Goal: Task Accomplishment & Management: Use online tool/utility

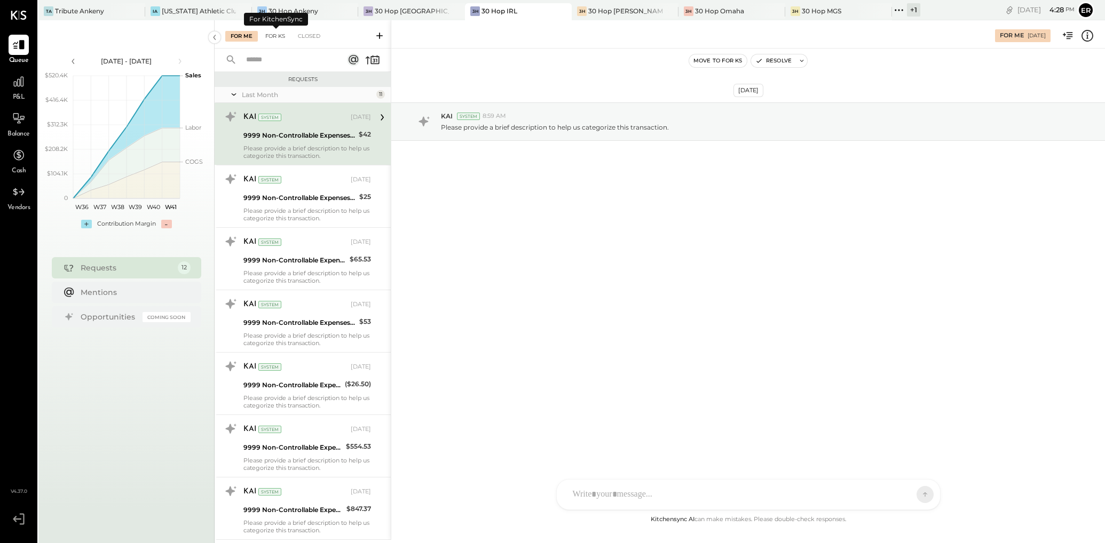
click at [276, 35] on div "For KS" at bounding box center [275, 36] width 30 height 11
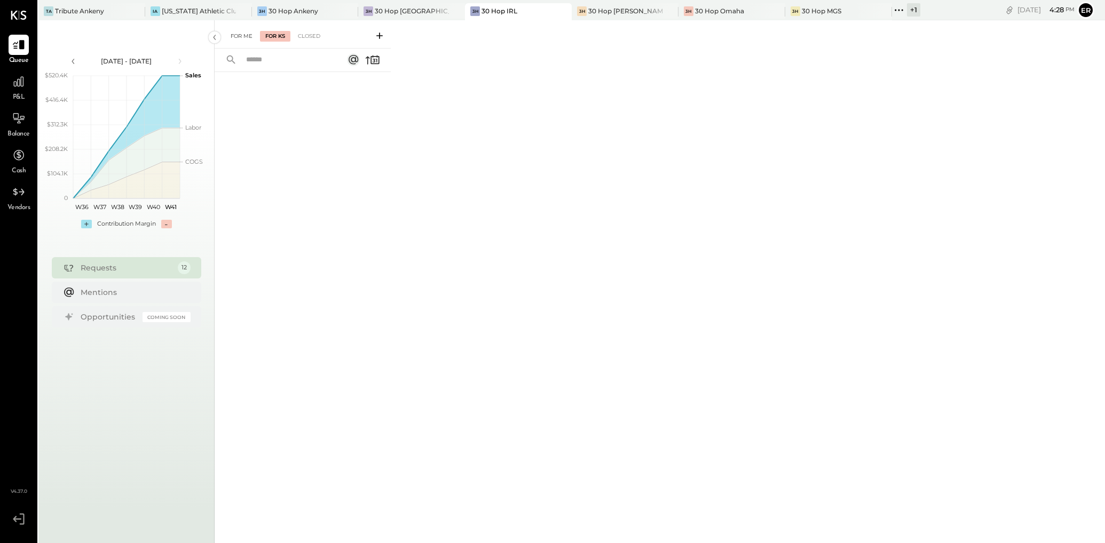
click at [240, 38] on div "For Me" at bounding box center [241, 36] width 33 height 11
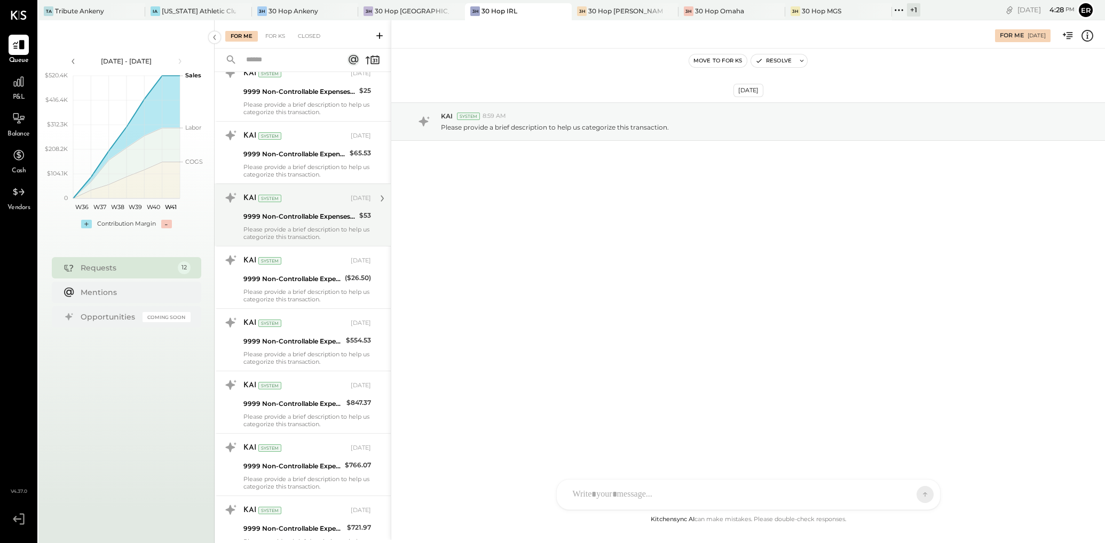
scroll to position [344, 0]
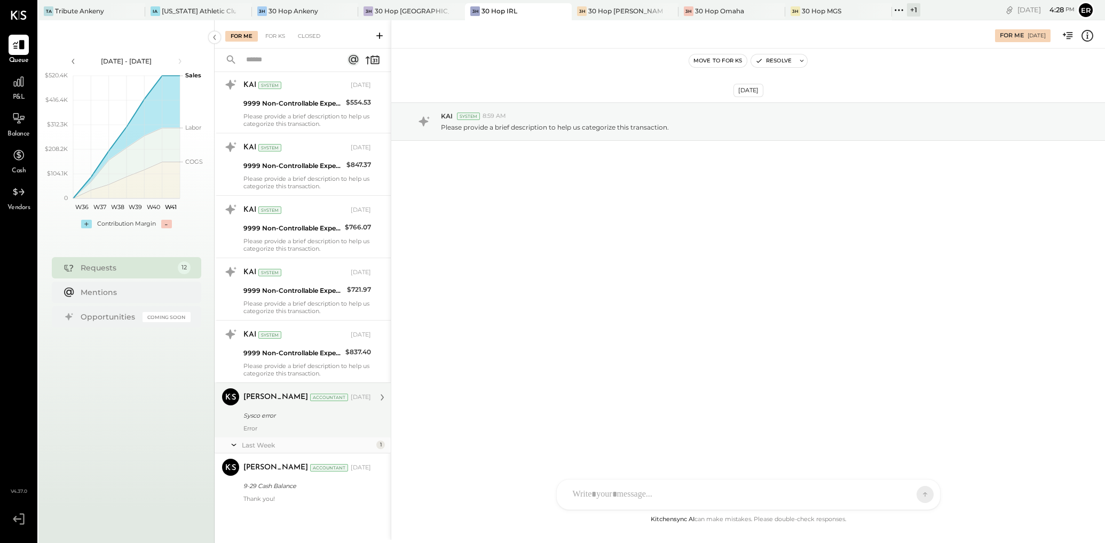
click at [315, 419] on div "Sysco error" at bounding box center [305, 415] width 124 height 11
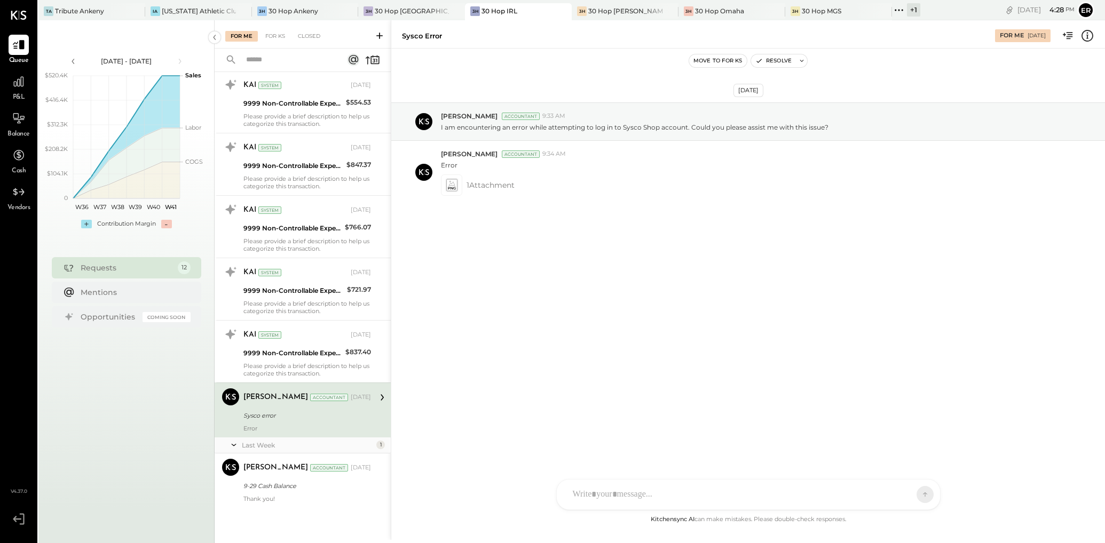
click at [703, 495] on div "AM [PERSON_NAME] [PERSON_NAME] MW [PERSON_NAME] ES [PERSON_NAME] BF [PERSON_NAM…" at bounding box center [748, 494] width 384 height 31
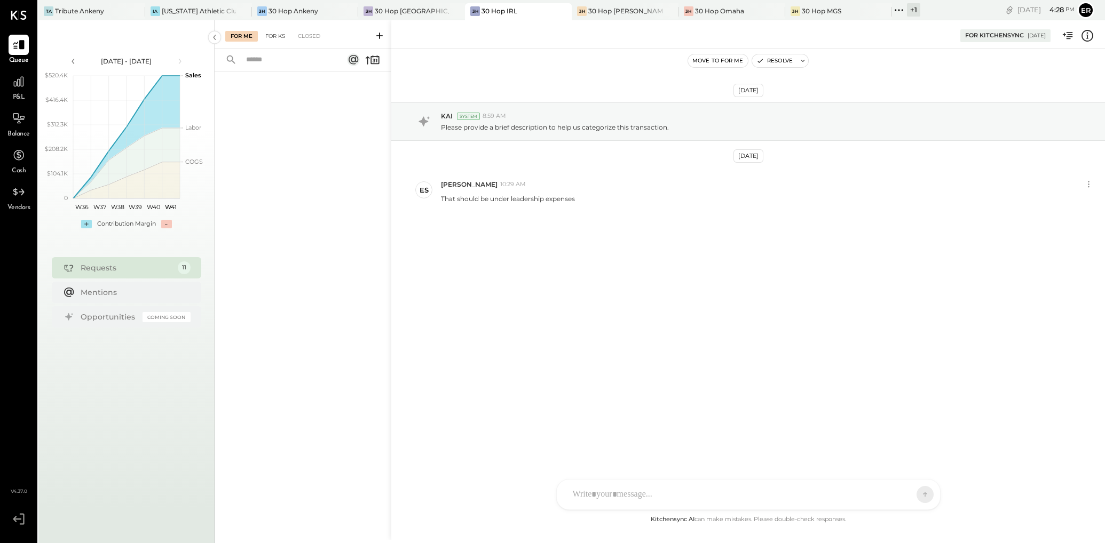
click at [273, 41] on div "For KS" at bounding box center [275, 36] width 30 height 11
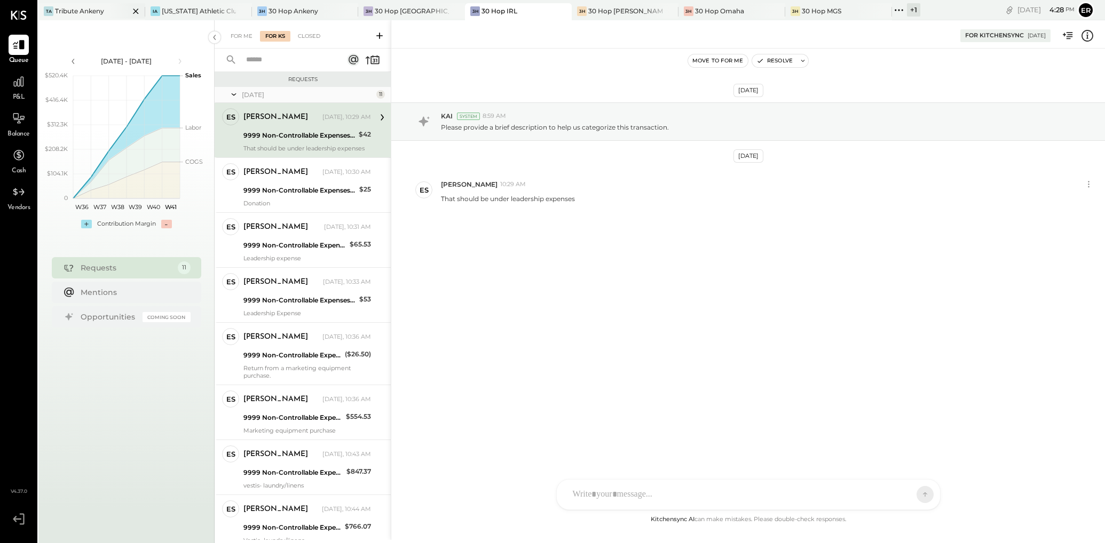
click at [75, 5] on div "TA Tribute Ankeny" at bounding box center [91, 11] width 107 height 17
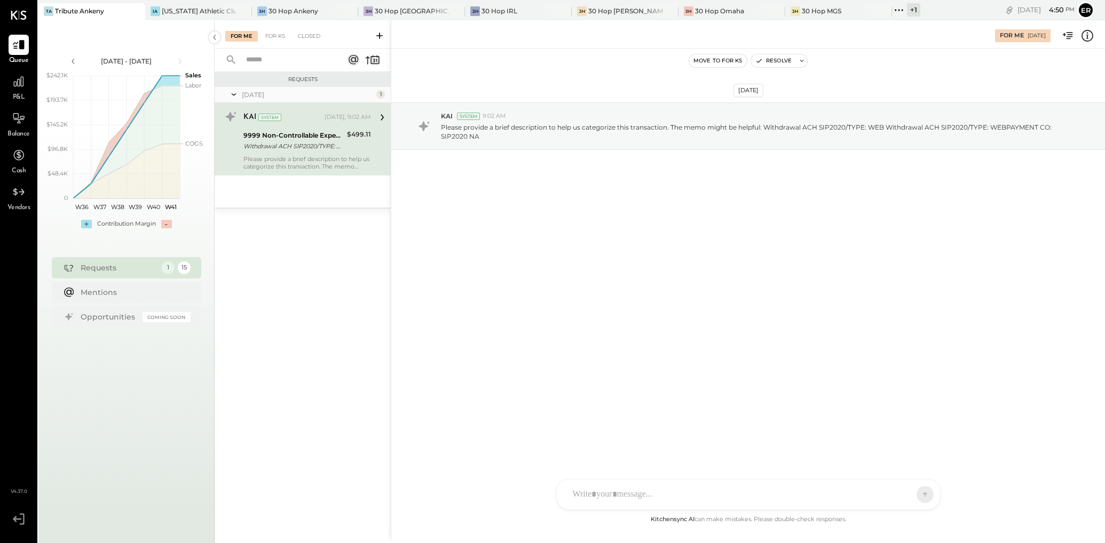
click at [688, 496] on div at bounding box center [738, 494] width 343 height 23
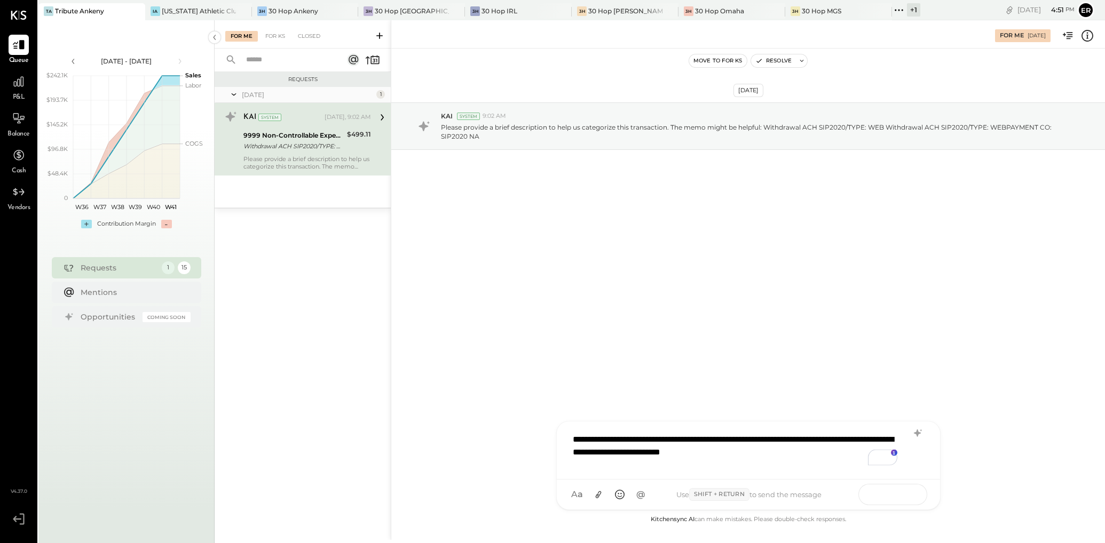
click at [908, 492] on icon at bounding box center [904, 494] width 11 height 11
